Goal: Task Accomplishment & Management: Use online tool/utility

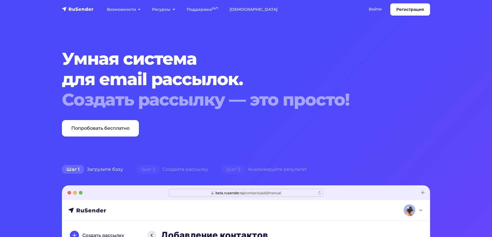
click at [368, 10] on link "Войти" at bounding box center [375, 9] width 24 height 12
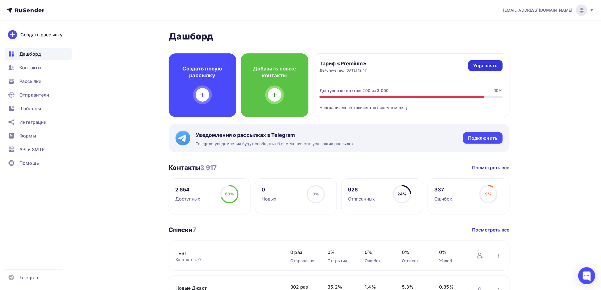
click at [481, 66] on div "Управлять" at bounding box center [486, 65] width 24 height 7
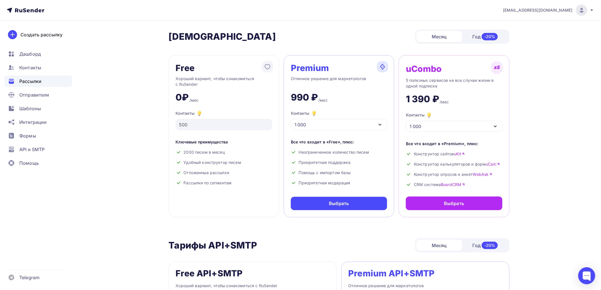
click at [31, 80] on span "Рассылки" at bounding box center [30, 81] width 22 height 7
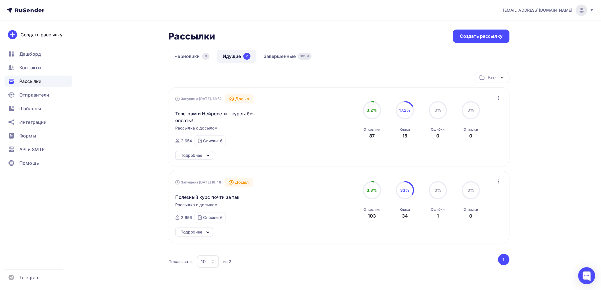
click at [197, 232] on div "Подробнее" at bounding box center [191, 232] width 22 height 7
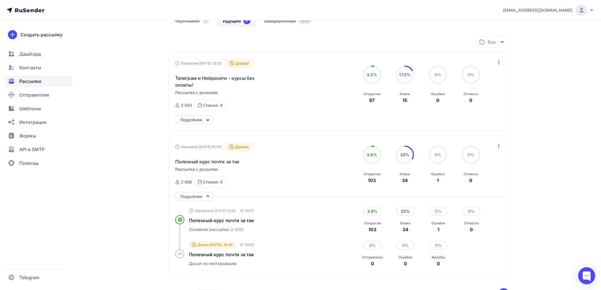
scroll to position [32, 0]
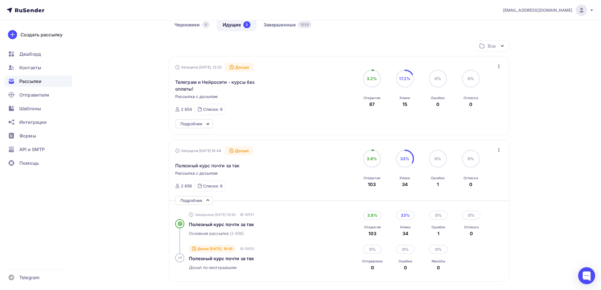
click at [201, 203] on div "Подробнее" at bounding box center [191, 200] width 22 height 7
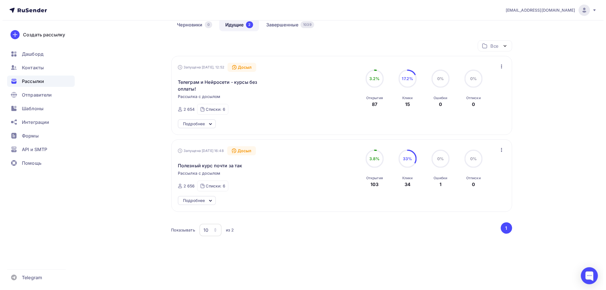
scroll to position [0, 0]
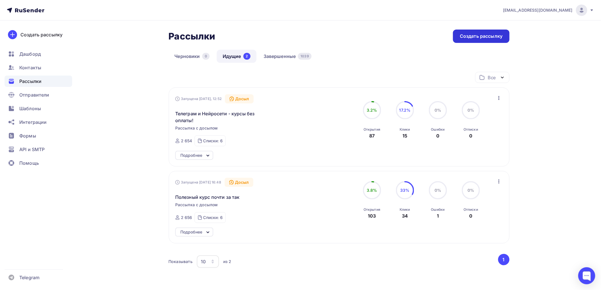
click at [481, 36] on div "Создать рассылку" at bounding box center [481, 36] width 43 height 7
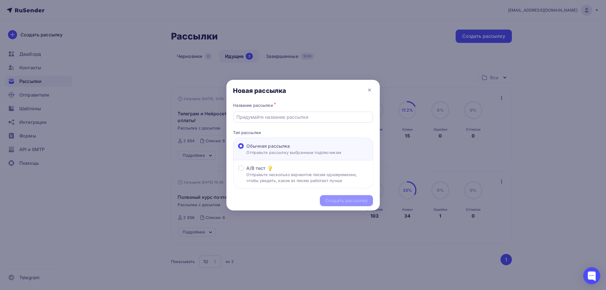
click at [252, 119] on input "text" at bounding box center [302, 117] width 133 height 7
paste input "❌Никаких продаж"
type input "❌Никаких продаж"
click at [349, 200] on div "Создать рассылку" at bounding box center [346, 200] width 43 height 7
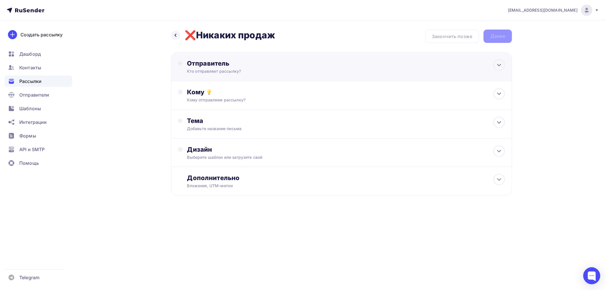
click at [209, 64] on div "Отправитель" at bounding box center [248, 63] width 123 height 8
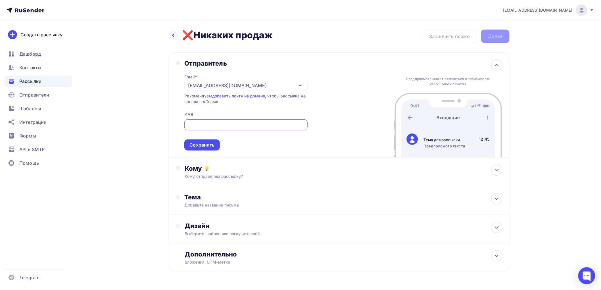
click at [209, 86] on div "pikulin2010@yandex.ru" at bounding box center [227, 85] width 79 height 7
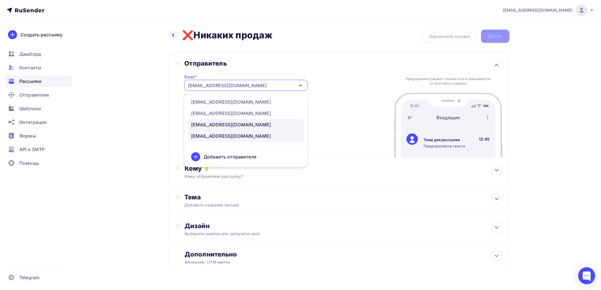
click at [207, 124] on div "host1701568@delowseti.ru" at bounding box center [231, 124] width 80 height 7
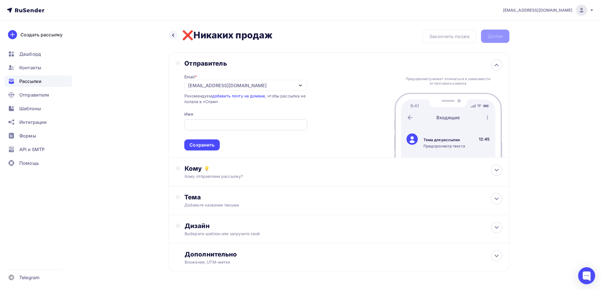
click at [207, 123] on input "text" at bounding box center [246, 125] width 116 height 7
type input "Павел Карнеев"
click at [211, 141] on div "Сохранить" at bounding box center [201, 144] width 35 height 11
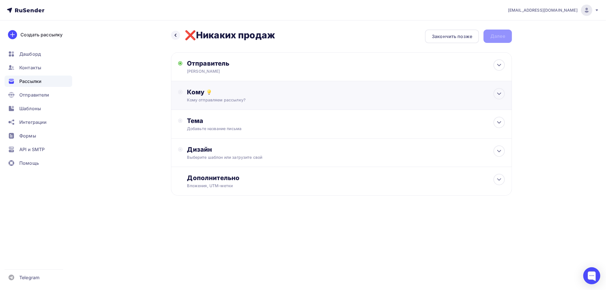
click at [199, 98] on div "Кому отправляем рассылку?" at bounding box center [330, 100] width 286 height 6
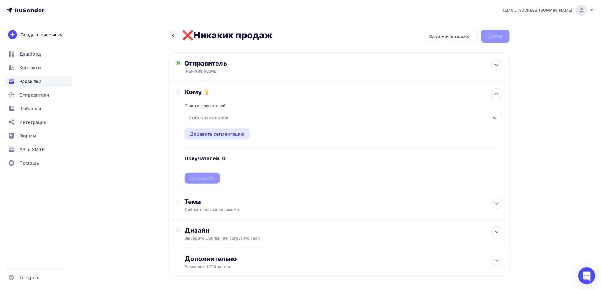
click at [206, 114] on div "Выберите список" at bounding box center [208, 117] width 44 height 10
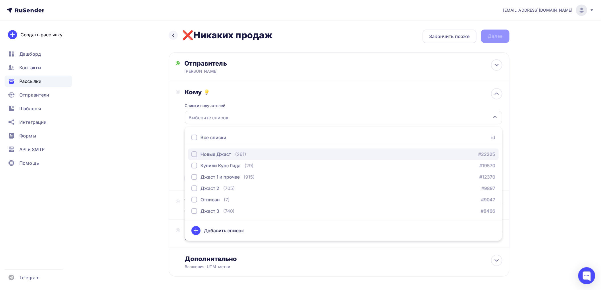
click at [195, 153] on div "button" at bounding box center [194, 154] width 6 height 6
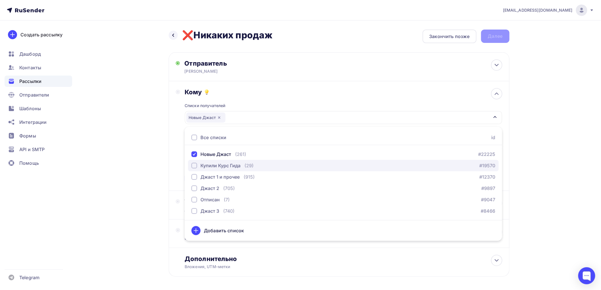
click at [194, 165] on div "button" at bounding box center [194, 166] width 6 height 6
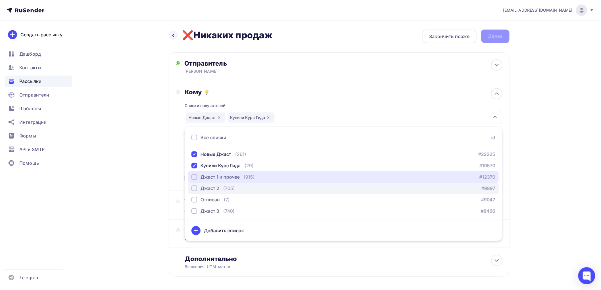
drag, startPoint x: 194, startPoint y: 175, endPoint x: 194, endPoint y: 183, distance: 8.0
click at [194, 176] on div "button" at bounding box center [194, 177] width 6 height 6
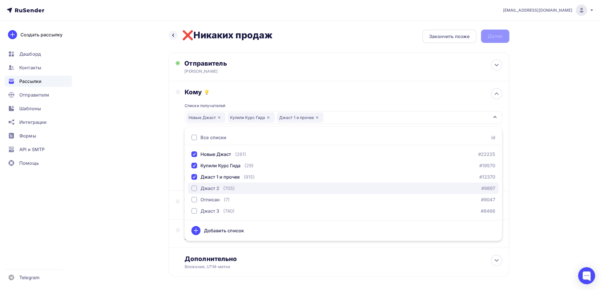
click at [194, 187] on div "button" at bounding box center [194, 189] width 6 height 6
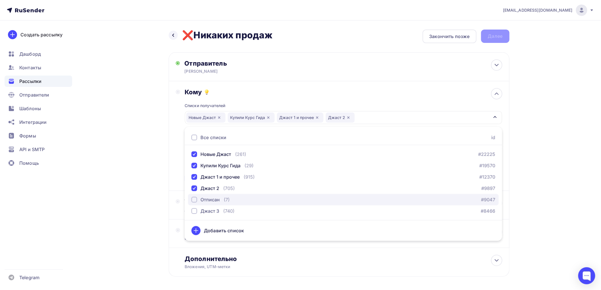
click at [195, 200] on div "button" at bounding box center [194, 200] width 6 height 6
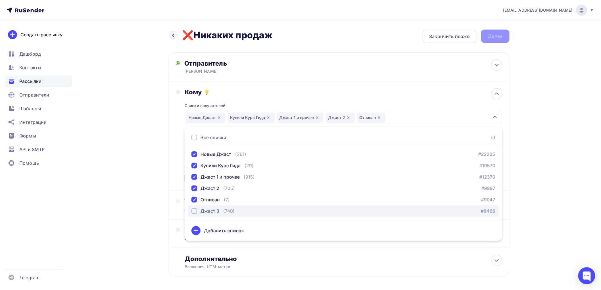
click at [194, 208] on div "Джаст 3" at bounding box center [205, 211] width 28 height 7
click at [126, 189] on div "Назад ❌Никаких продаж ❌Никаких продаж Закончить позже Далее Отправитель Павел К…" at bounding box center [301, 166] width 466 height 293
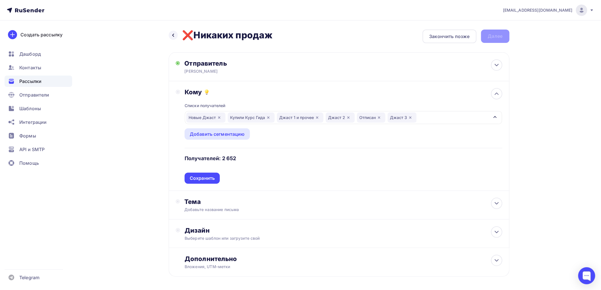
click at [205, 177] on div "Сохранить" at bounding box center [202, 178] width 25 height 7
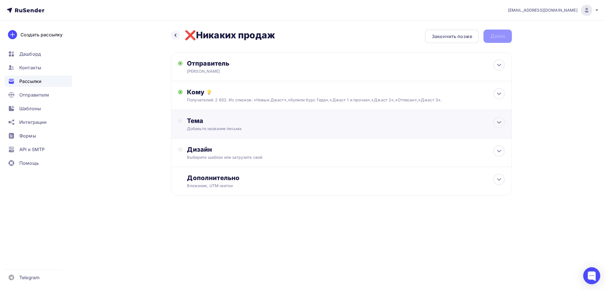
click at [200, 124] on div "Тема" at bounding box center [243, 121] width 112 height 8
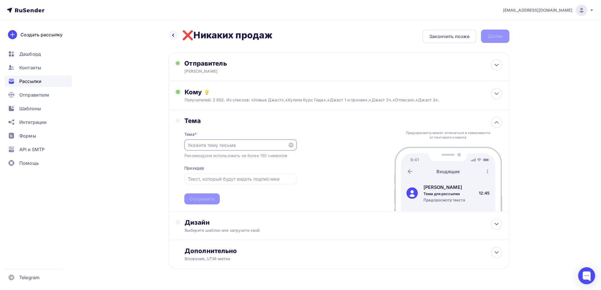
paste input "❌Никаких продаж"
type input "❌Никаких продаж"
click at [200, 198] on div "Сохранить" at bounding box center [201, 199] width 25 height 7
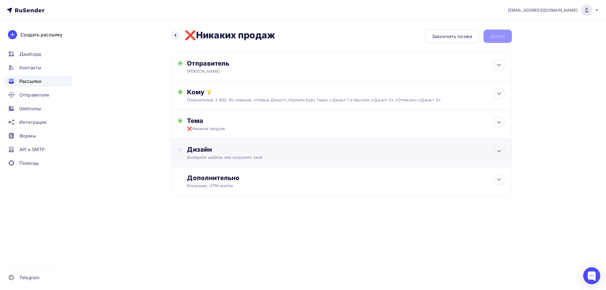
click at [203, 149] on div "Дизайн" at bounding box center [346, 149] width 318 height 8
click at [200, 172] on div "Выбрать шаблон" at bounding box center [211, 172] width 39 height 7
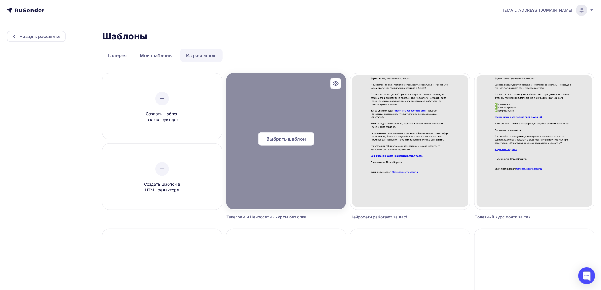
click at [280, 136] on span "Выбрать шаблон" at bounding box center [285, 139] width 39 height 7
